Goal: Answer question/provide support: Answer question/provide support

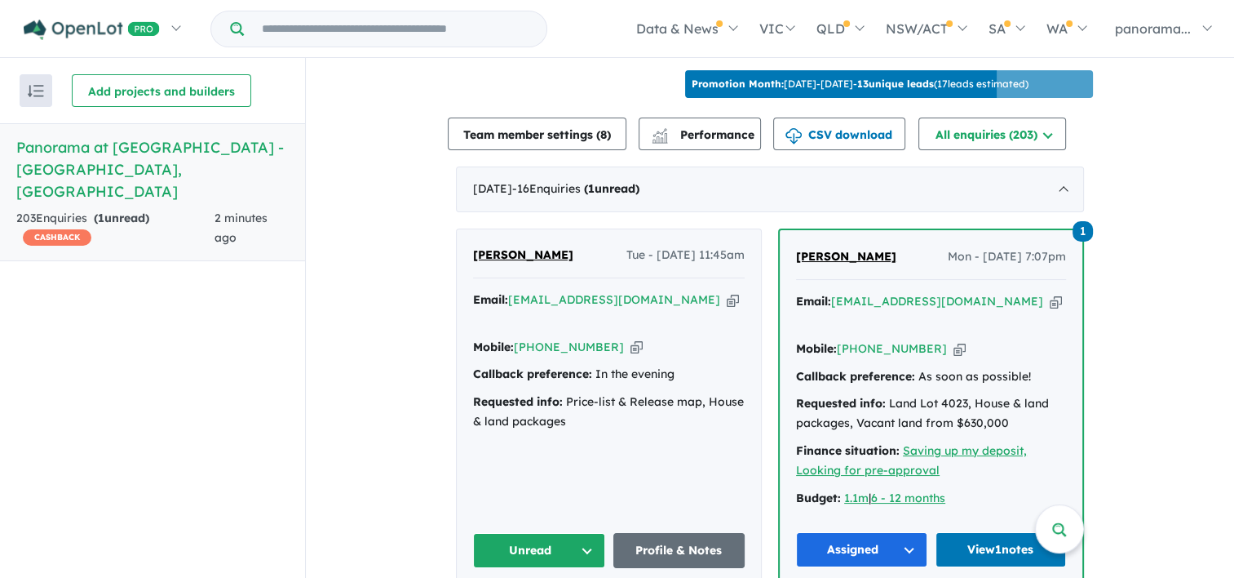
scroll to position [571, 0]
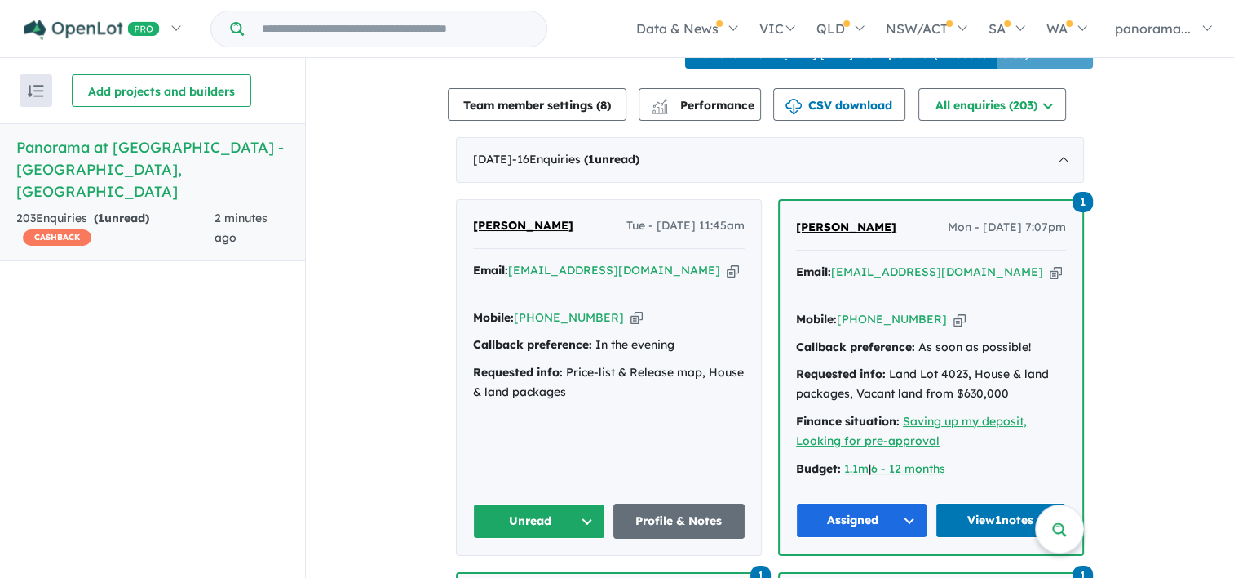
click at [536, 514] on button "Unread" at bounding box center [539, 520] width 132 height 35
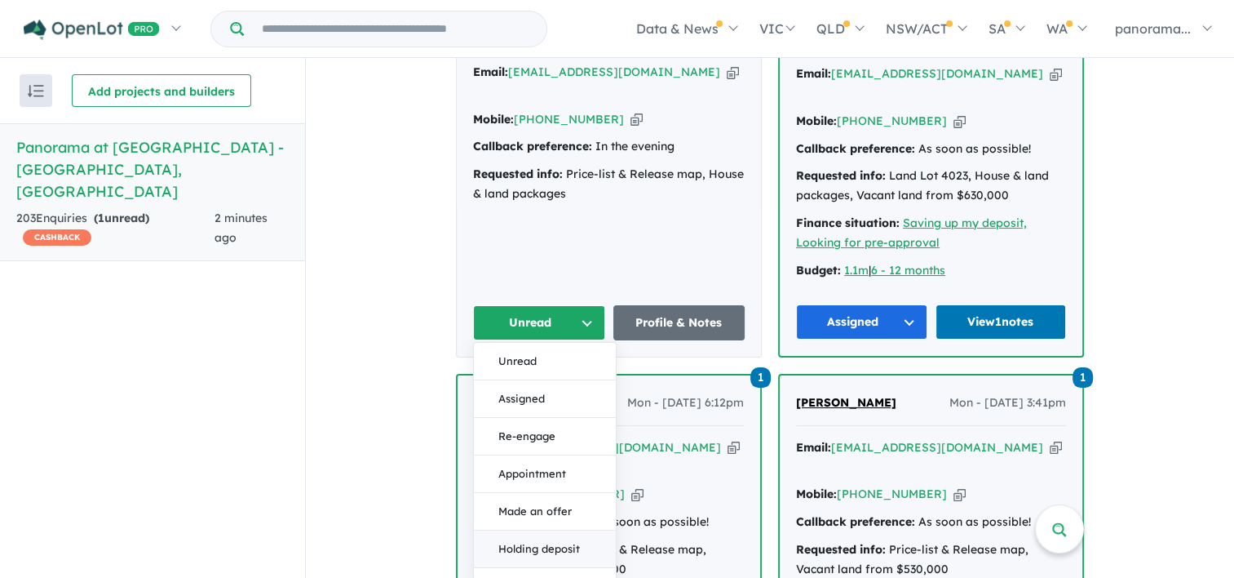
scroll to position [816, 0]
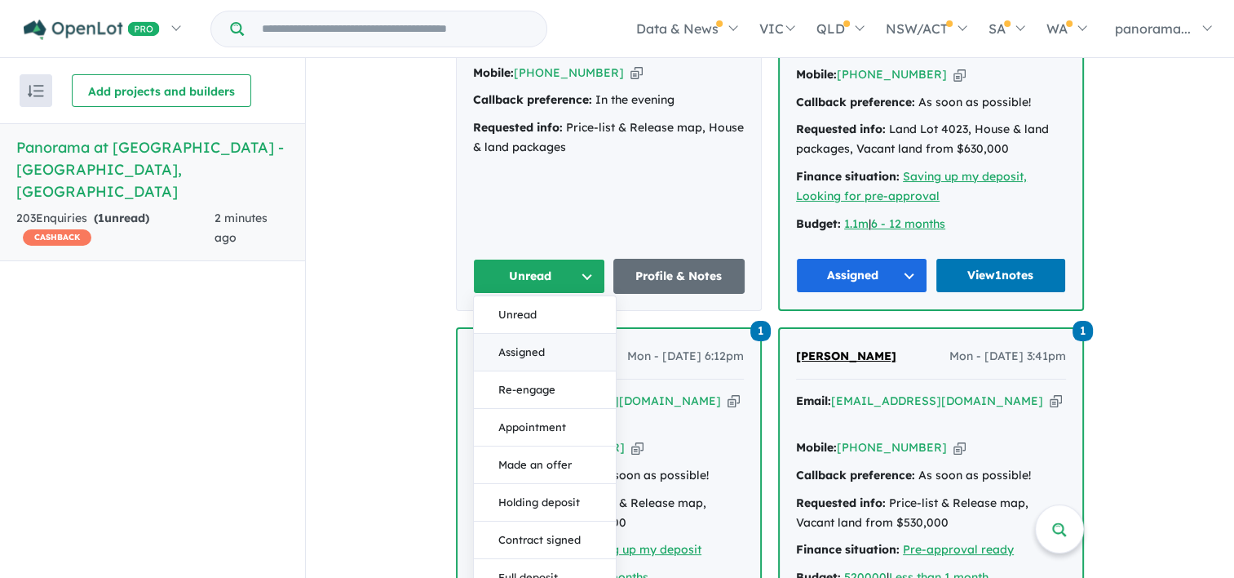
click at [531, 339] on button "Assigned" at bounding box center [545, 353] width 142 height 38
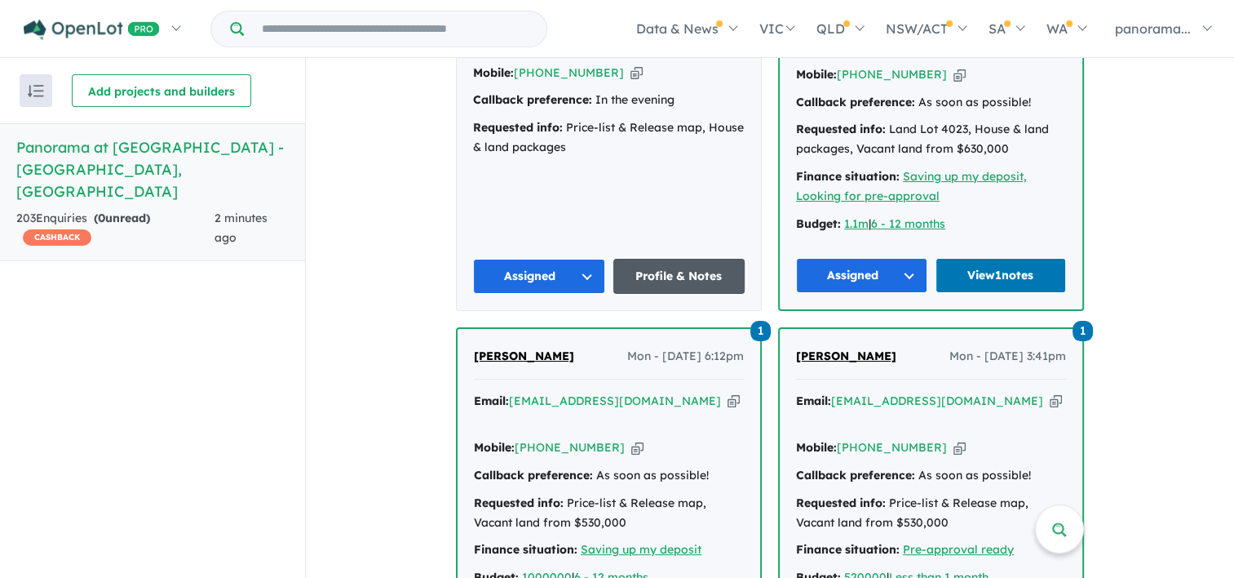
click at [679, 271] on link "Profile & Notes" at bounding box center [679, 276] width 132 height 35
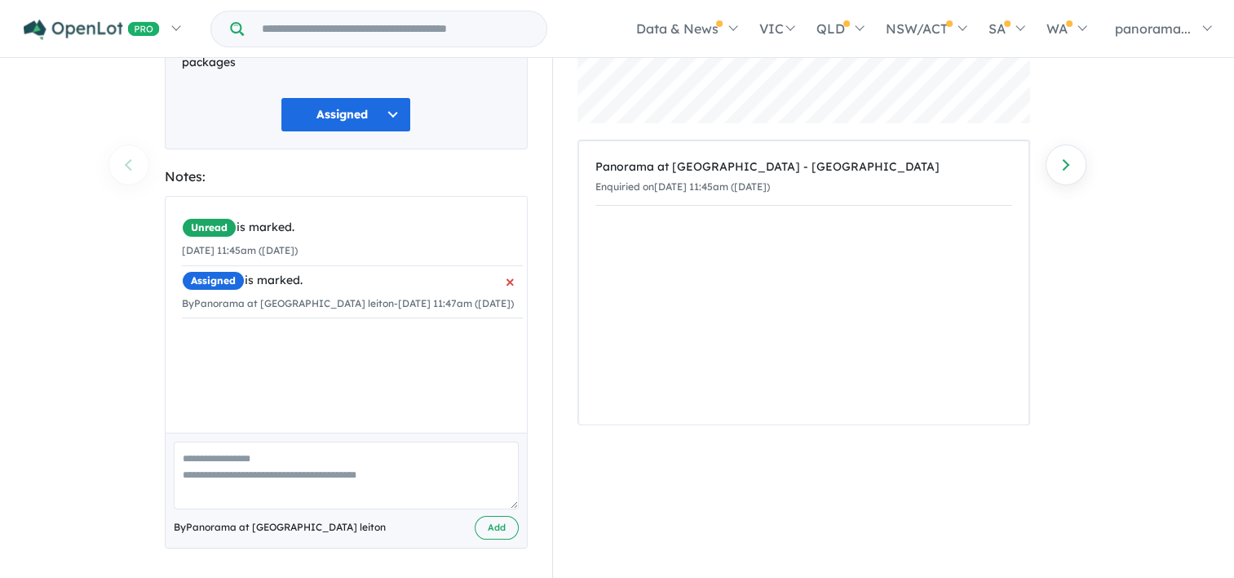
scroll to position [225, 0]
click at [254, 459] on textarea at bounding box center [346, 474] width 345 height 68
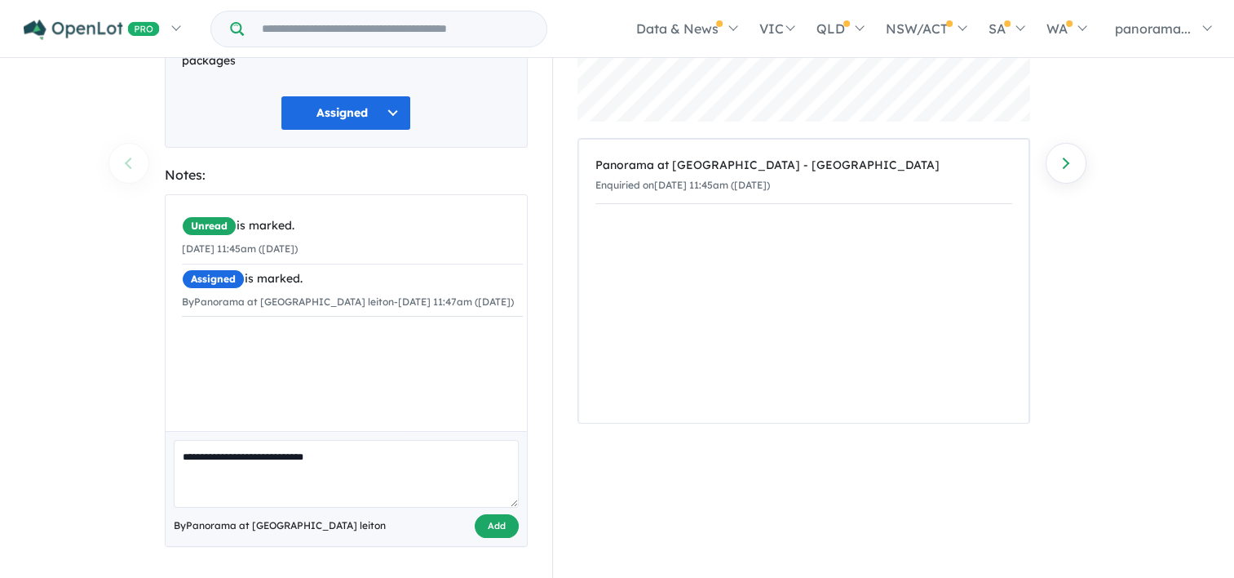
type textarea "**********"
click at [496, 530] on button "Add" at bounding box center [497, 526] width 44 height 24
